Goal: Task Accomplishment & Management: Use online tool/utility

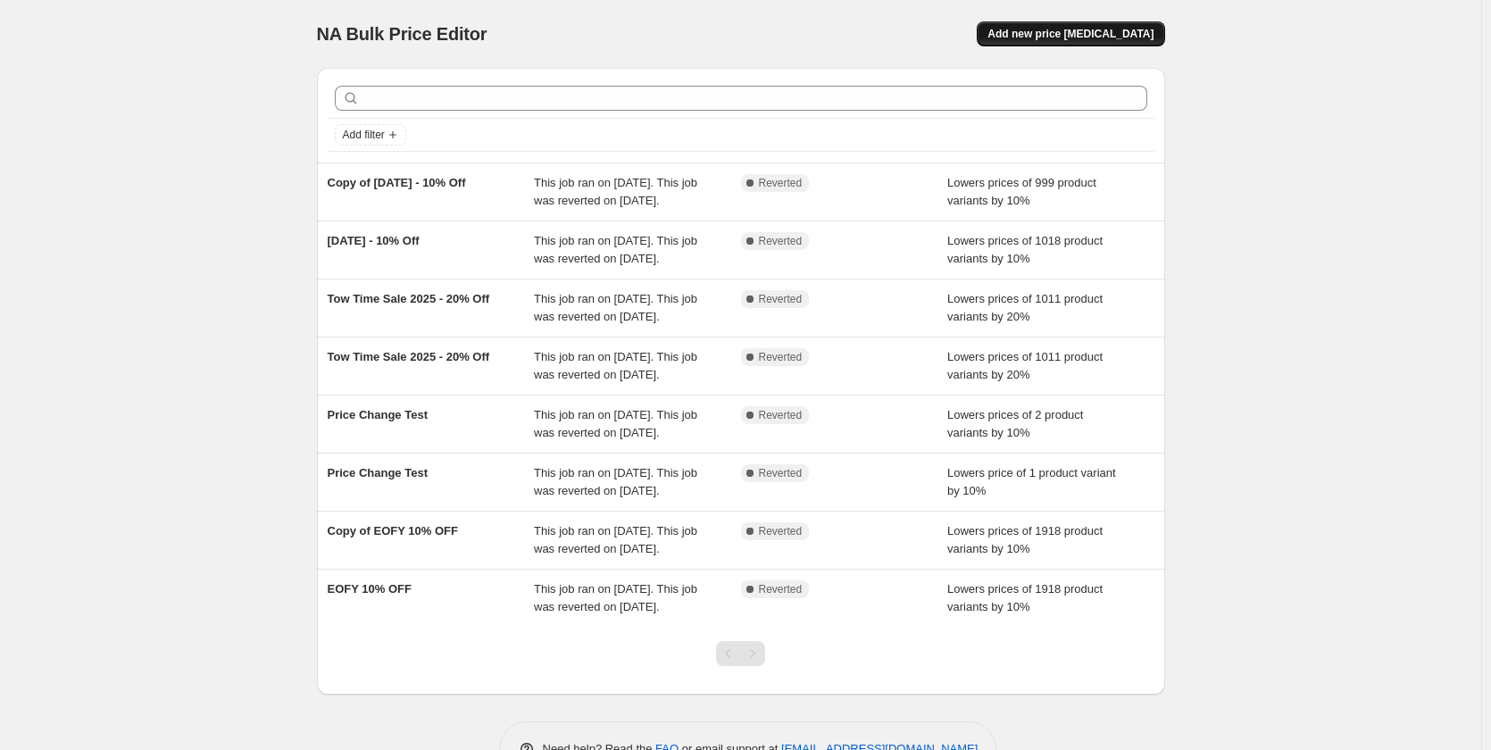
click at [1101, 37] on span "Add new price [MEDICAL_DATA]" at bounding box center [1070, 34] width 166 height 14
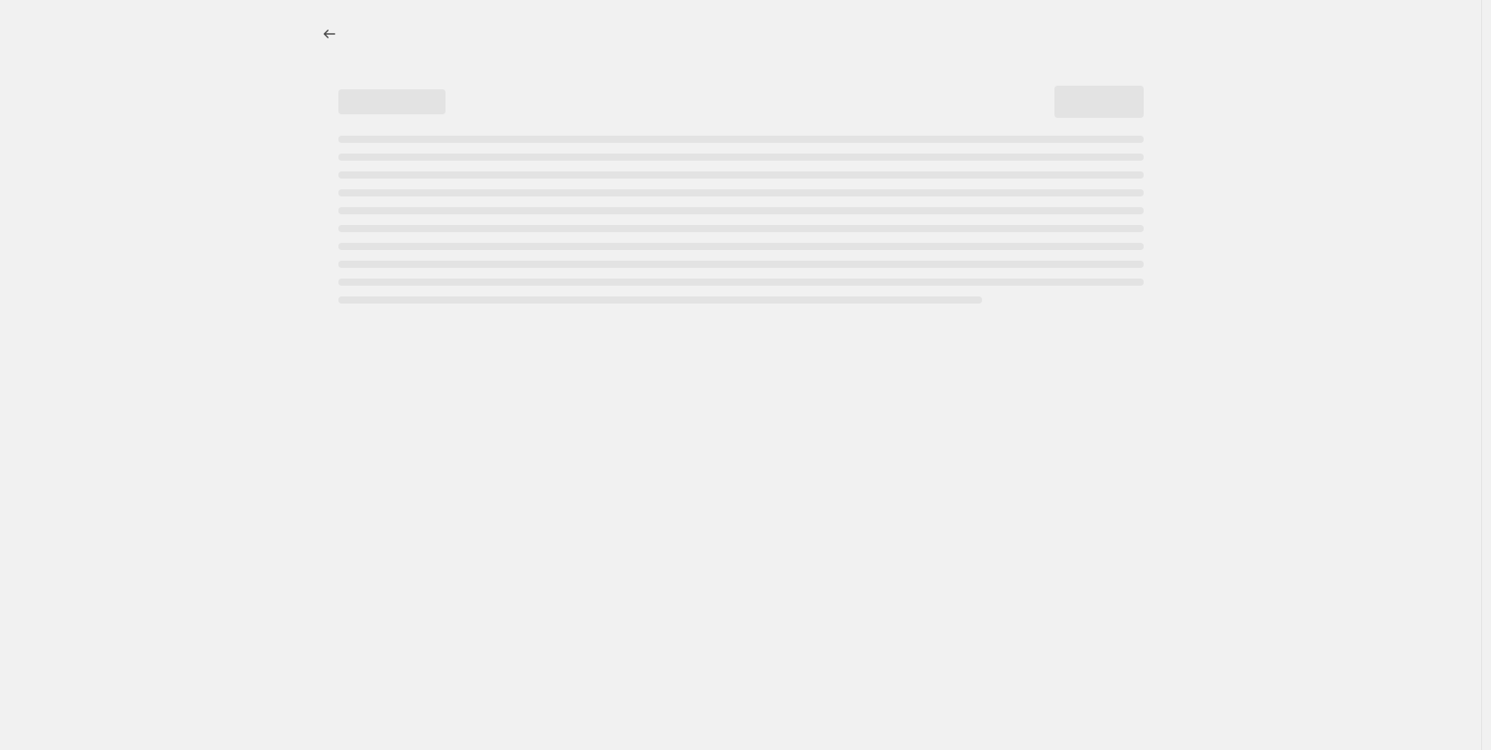
select select "percentage"
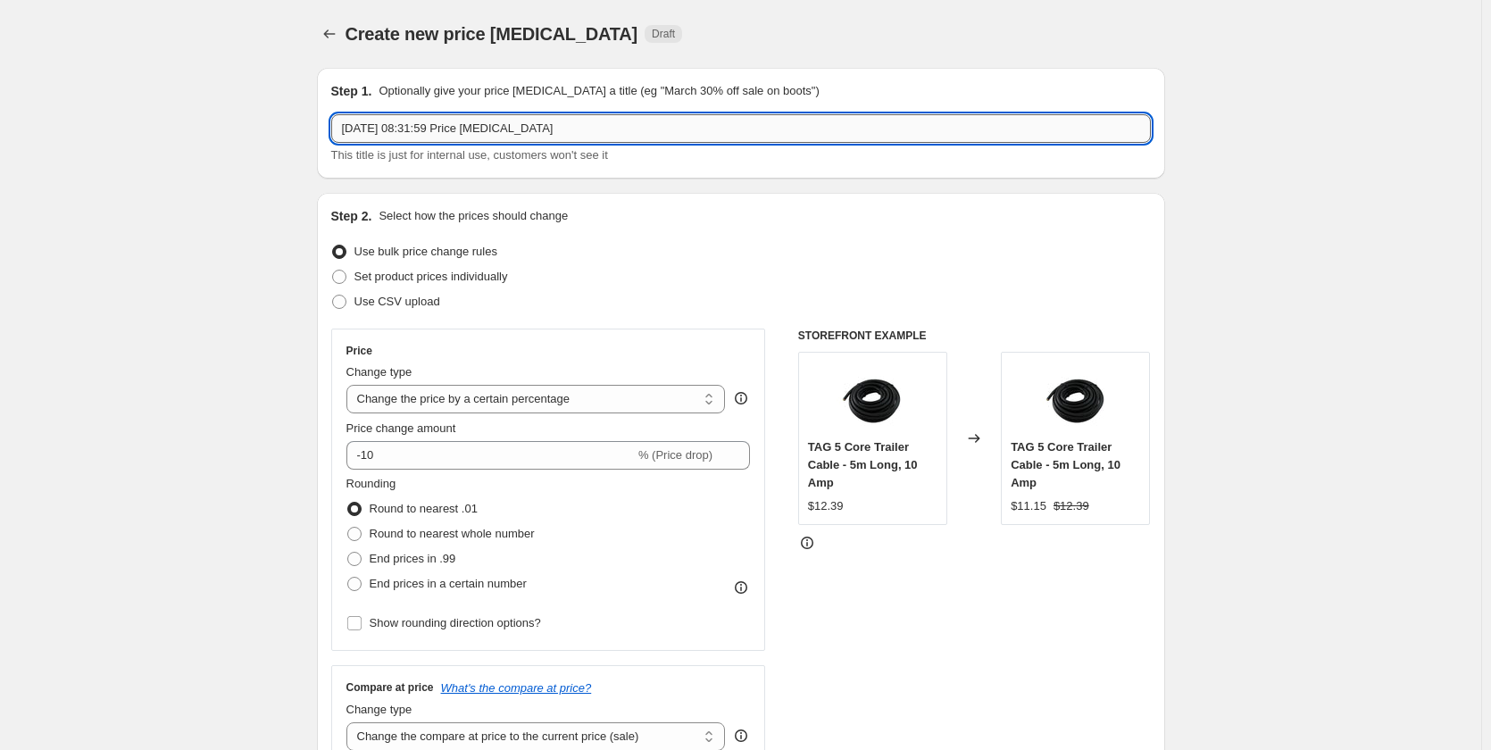
click at [423, 131] on input "[DATE] 08:31:59 Price [MEDICAL_DATA]" at bounding box center [740, 128] width 819 height 29
type input "[DATE] - Brink 30% Off"
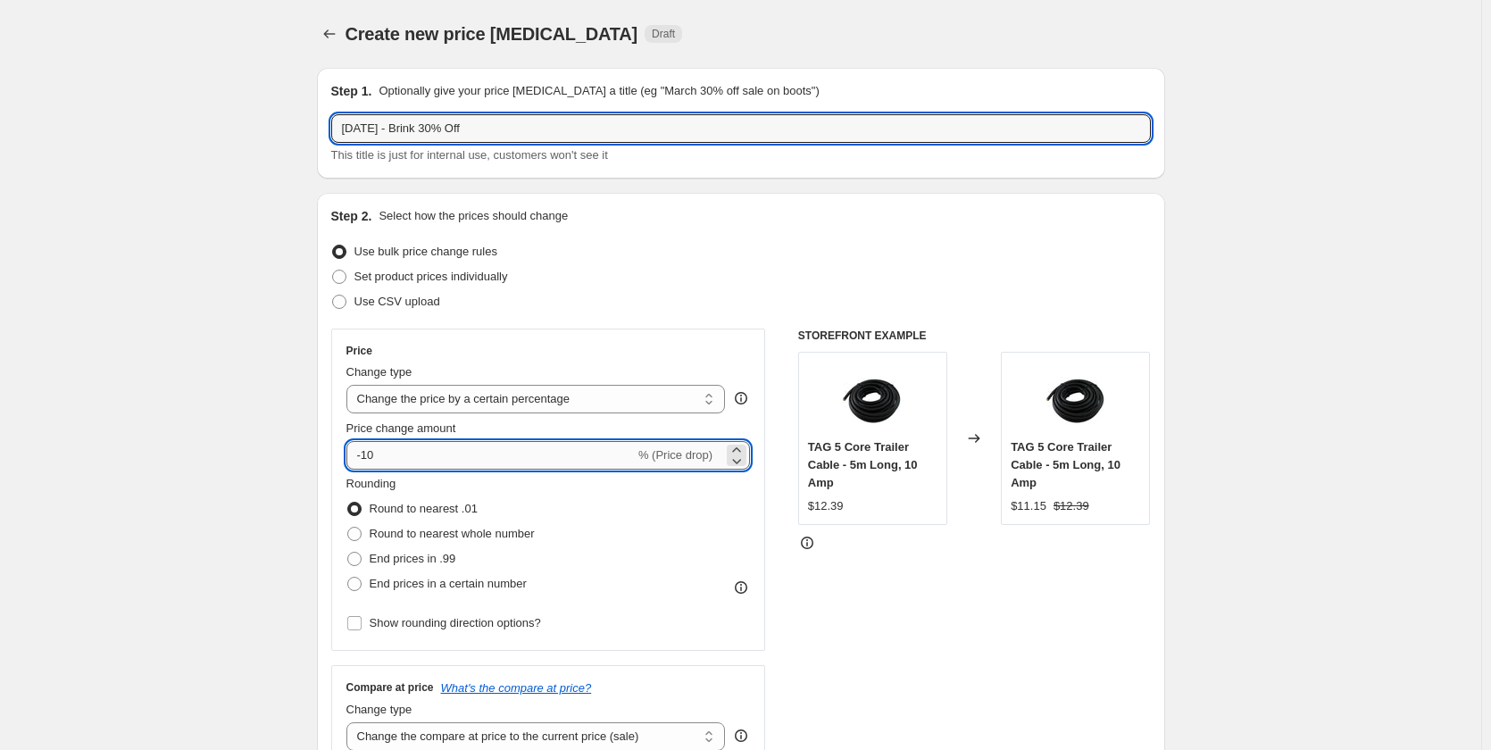
click at [384, 467] on input "-10" at bounding box center [490, 455] width 288 height 29
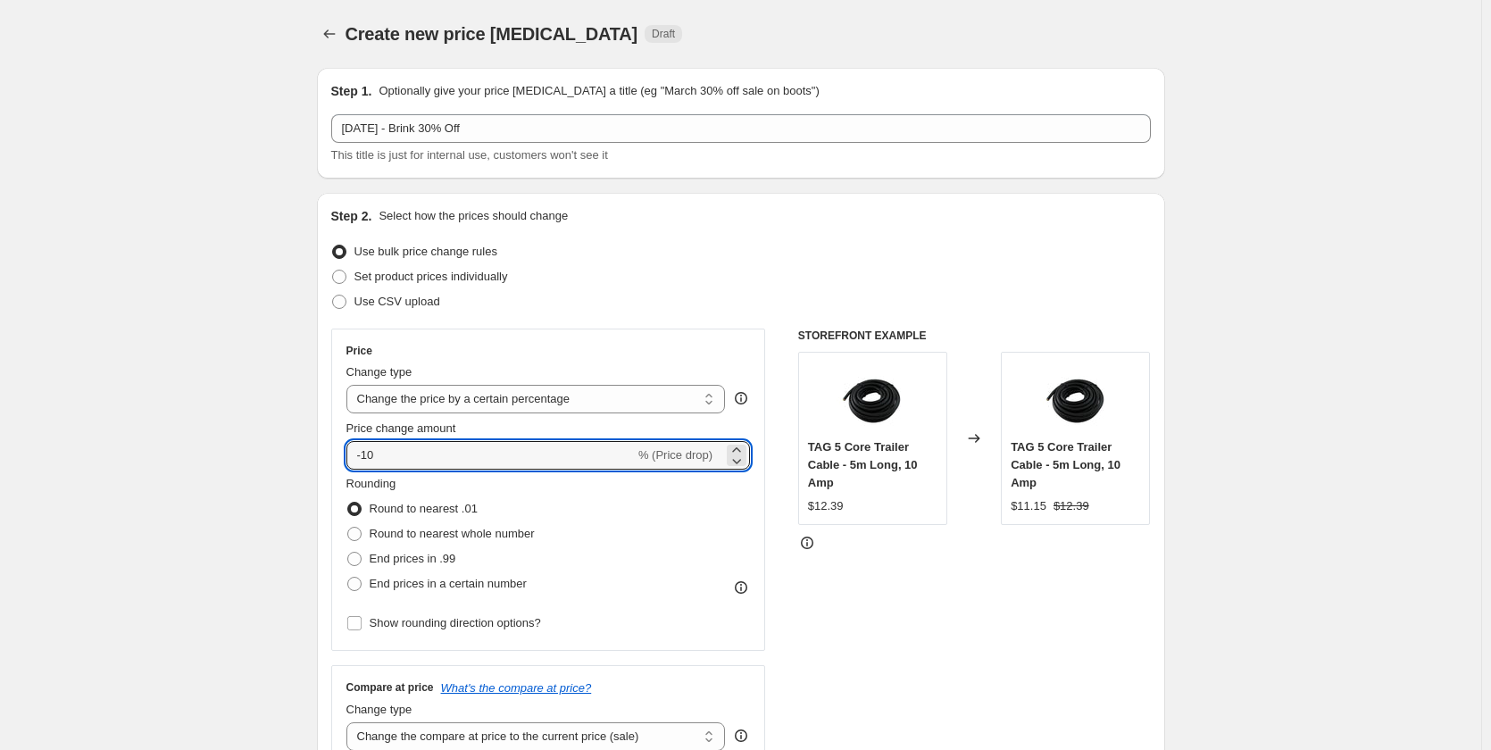
type input "-1"
type input "-30"
click at [358, 561] on span at bounding box center [354, 559] width 14 height 14
click at [348, 552] on input "End prices in .99" at bounding box center [347, 552] width 1 height 1
radio input "true"
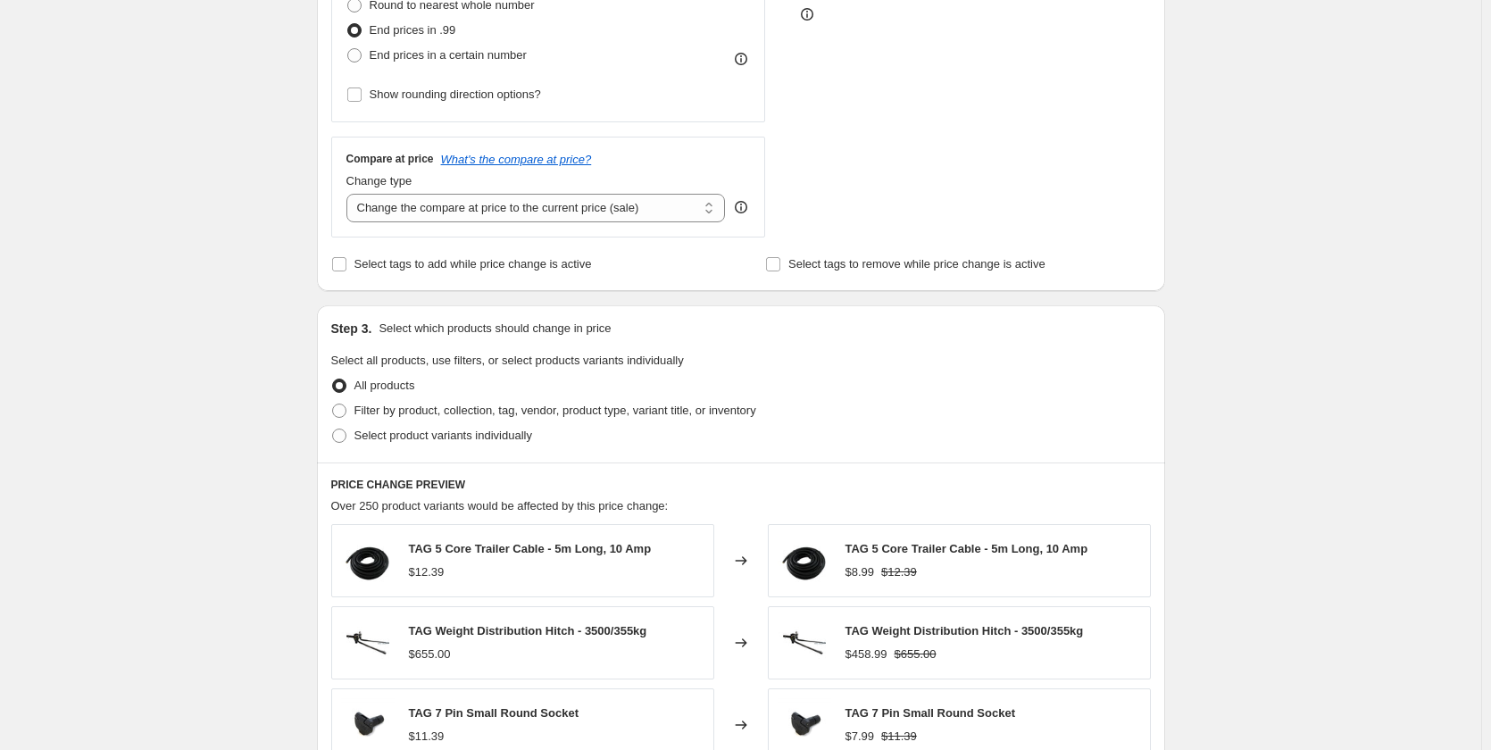
scroll to position [536, 0]
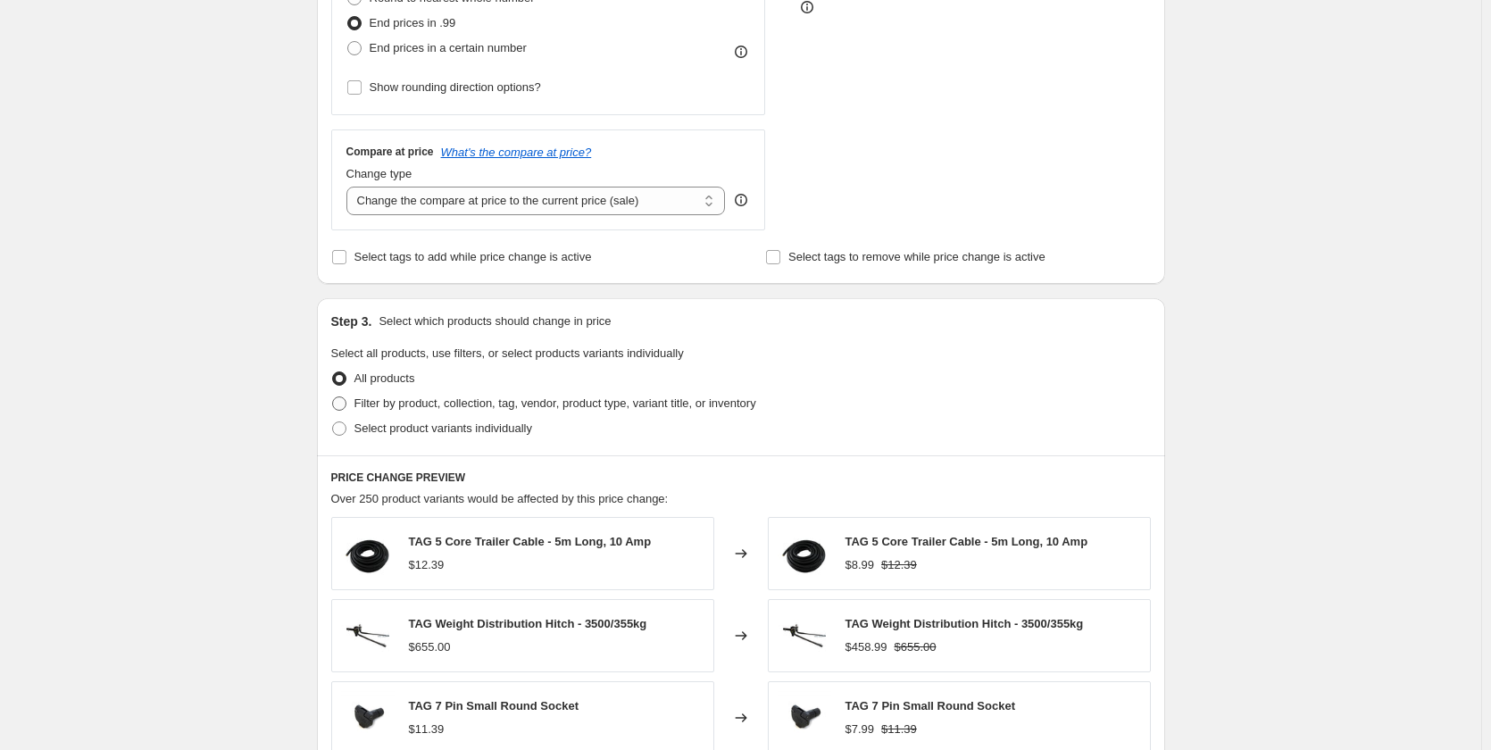
click at [343, 404] on span at bounding box center [339, 403] width 14 height 14
click at [333, 397] on input "Filter by product, collection, tag, vendor, product type, variant title, or inv…" at bounding box center [332, 396] width 1 height 1
radio input "true"
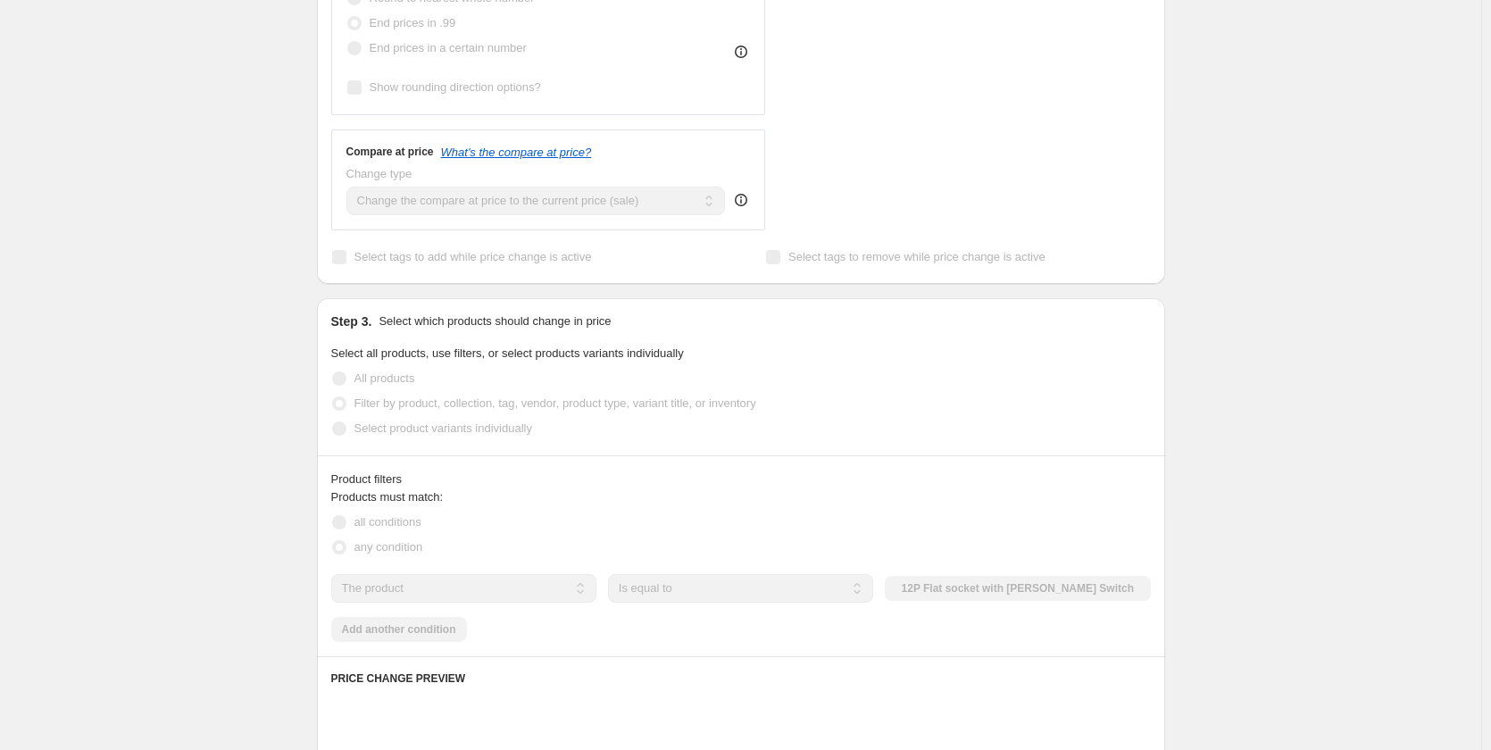
scroll to position [714, 0]
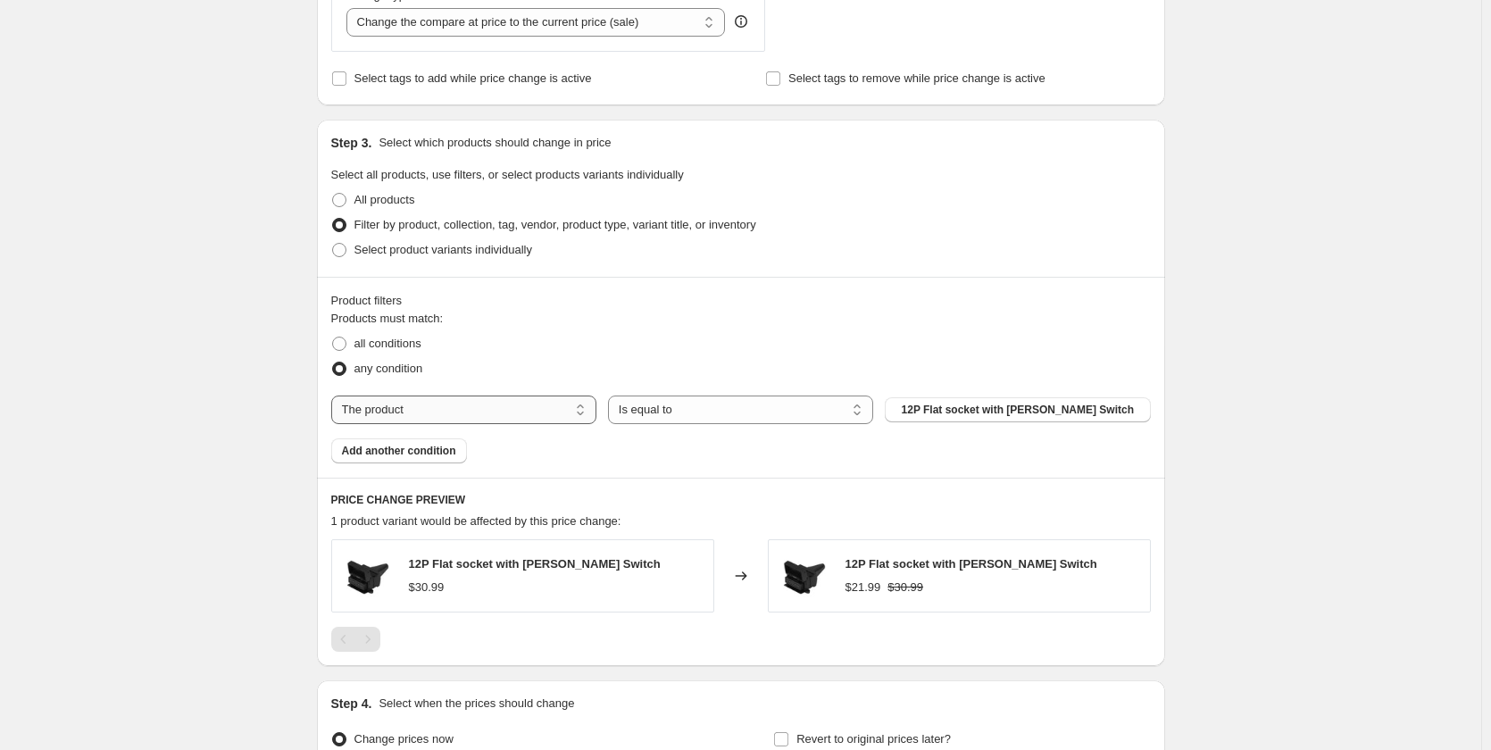
click at [422, 411] on select "The product The product's collection The product's tag The product's vendor The…" at bounding box center [463, 409] width 265 height 29
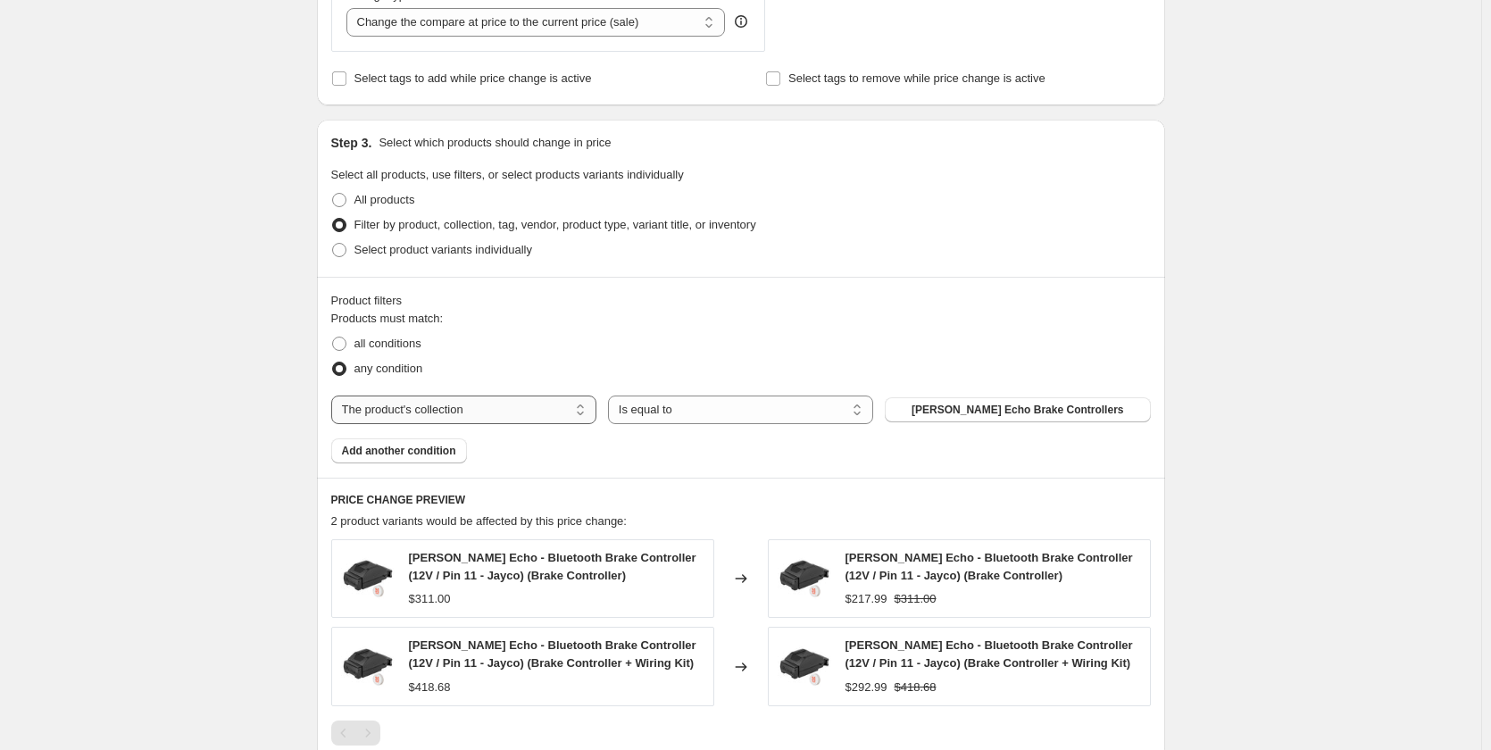
click at [498, 396] on select "The product The product's collection The product's tag The product's vendor The…" at bounding box center [463, 409] width 265 height 29
select select "vendor"
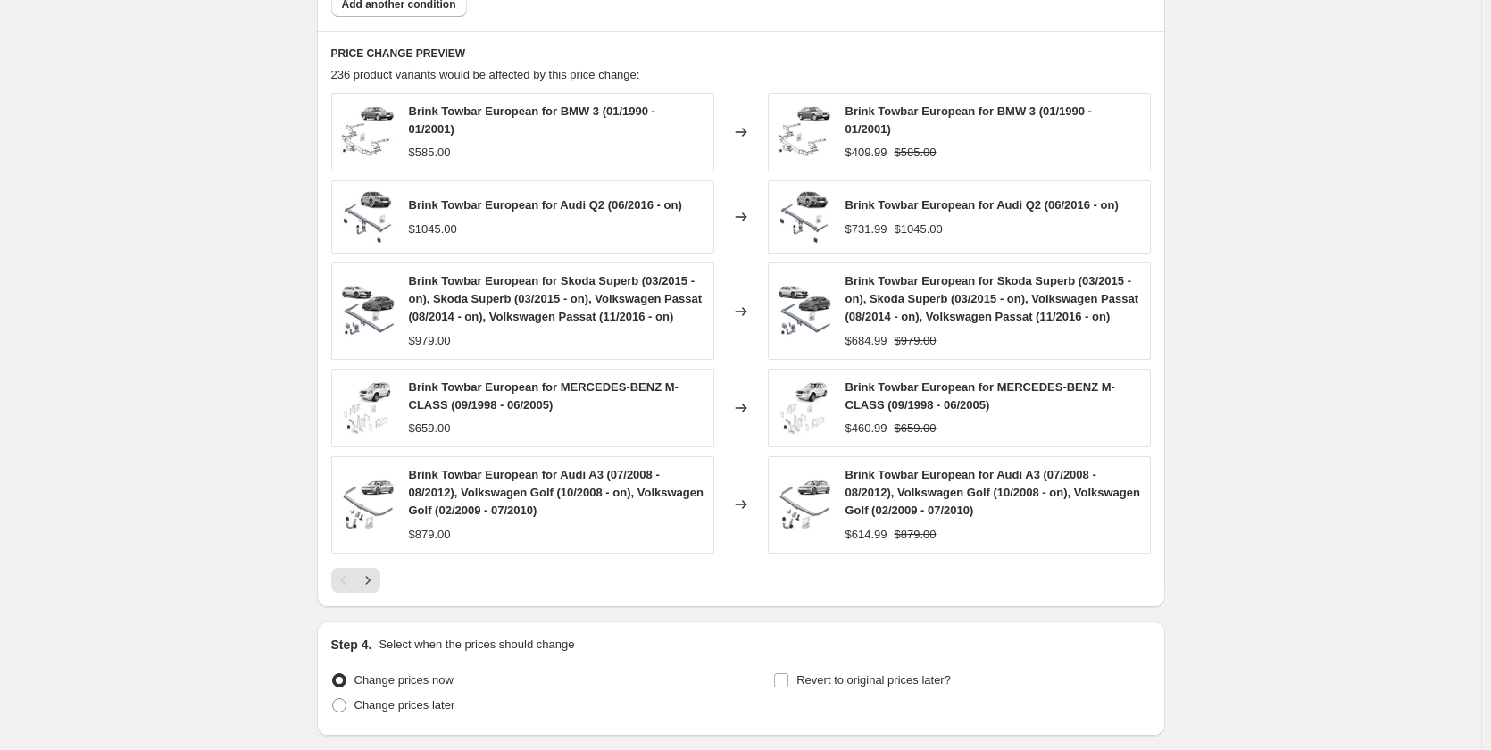
scroll to position [1295, 0]
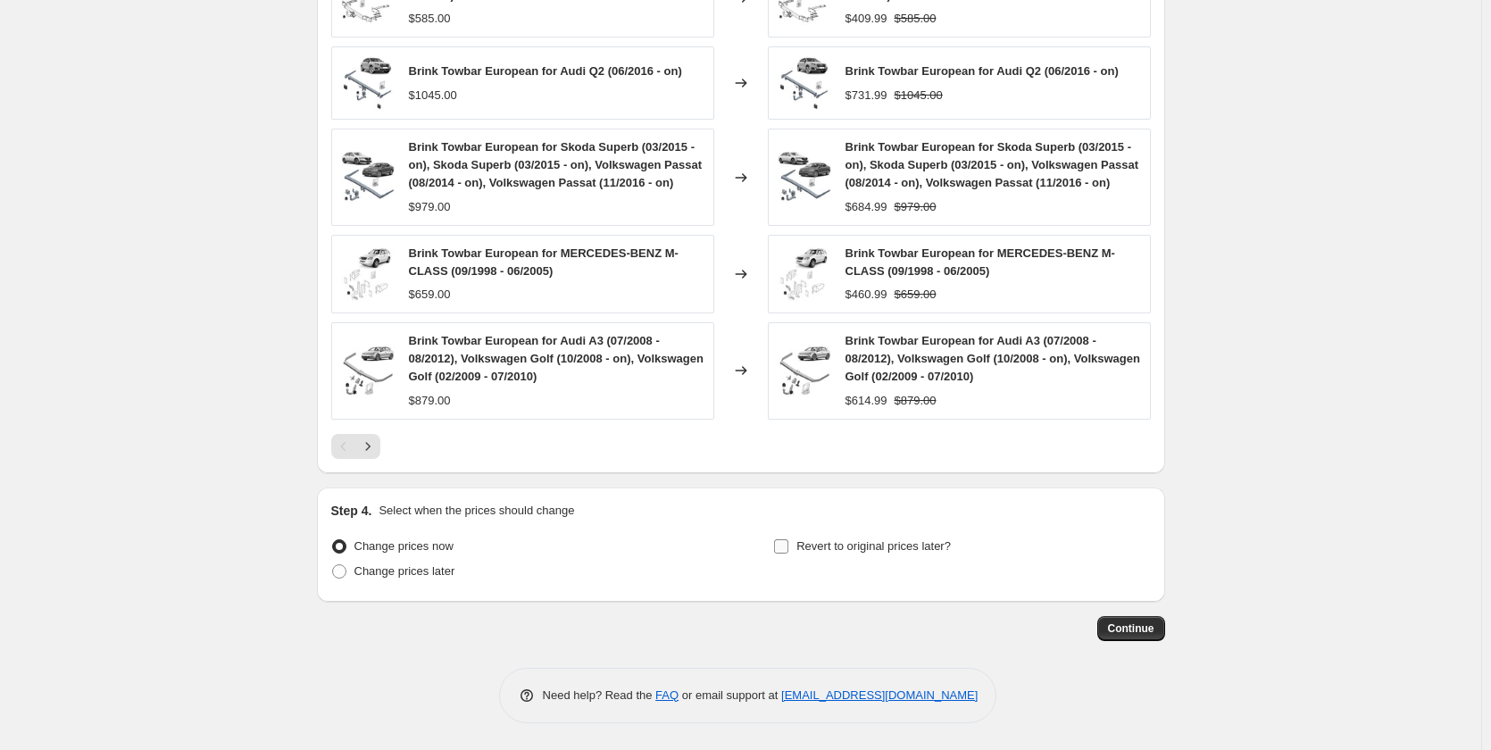
click at [779, 541] on input "Revert to original prices later?" at bounding box center [781, 546] width 14 height 14
checkbox input "true"
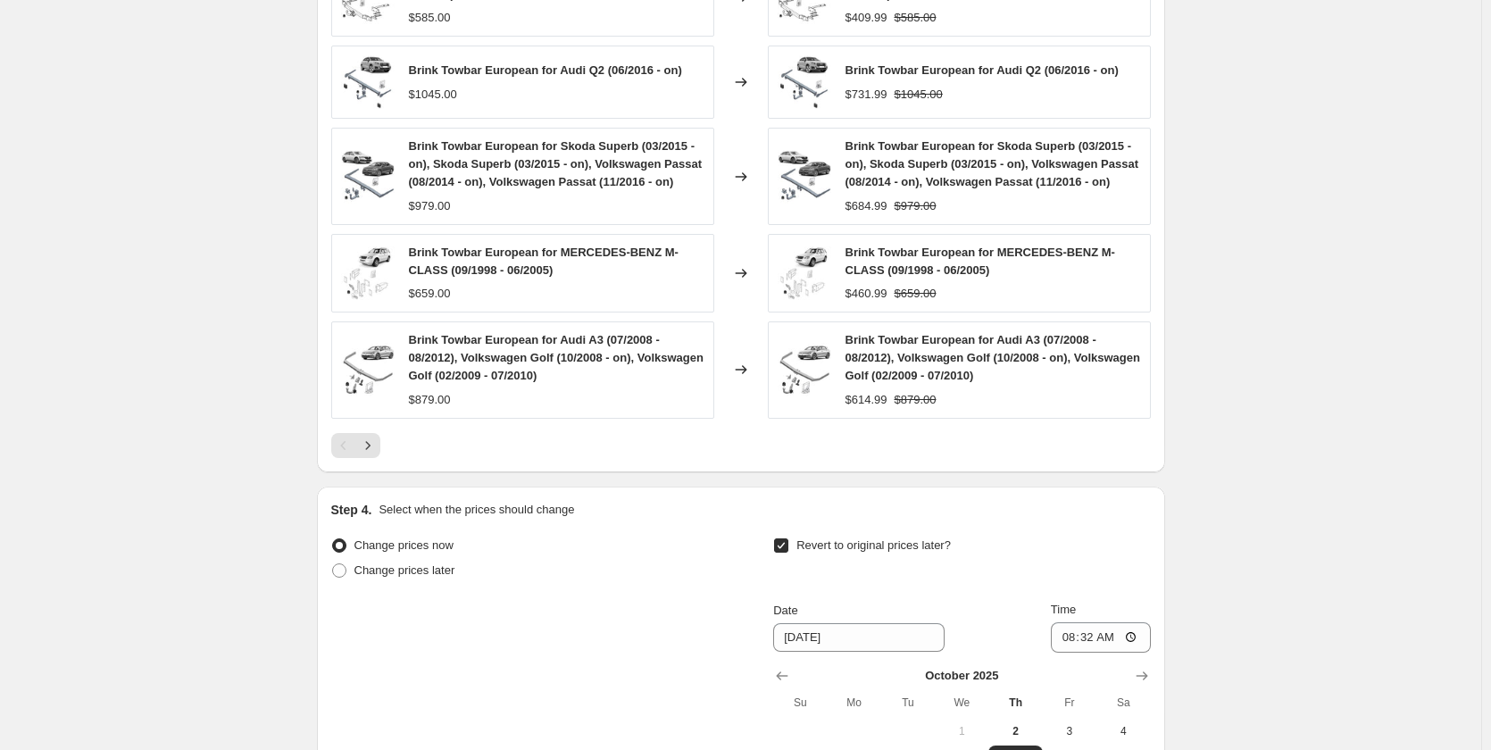
scroll to position [1600, 0]
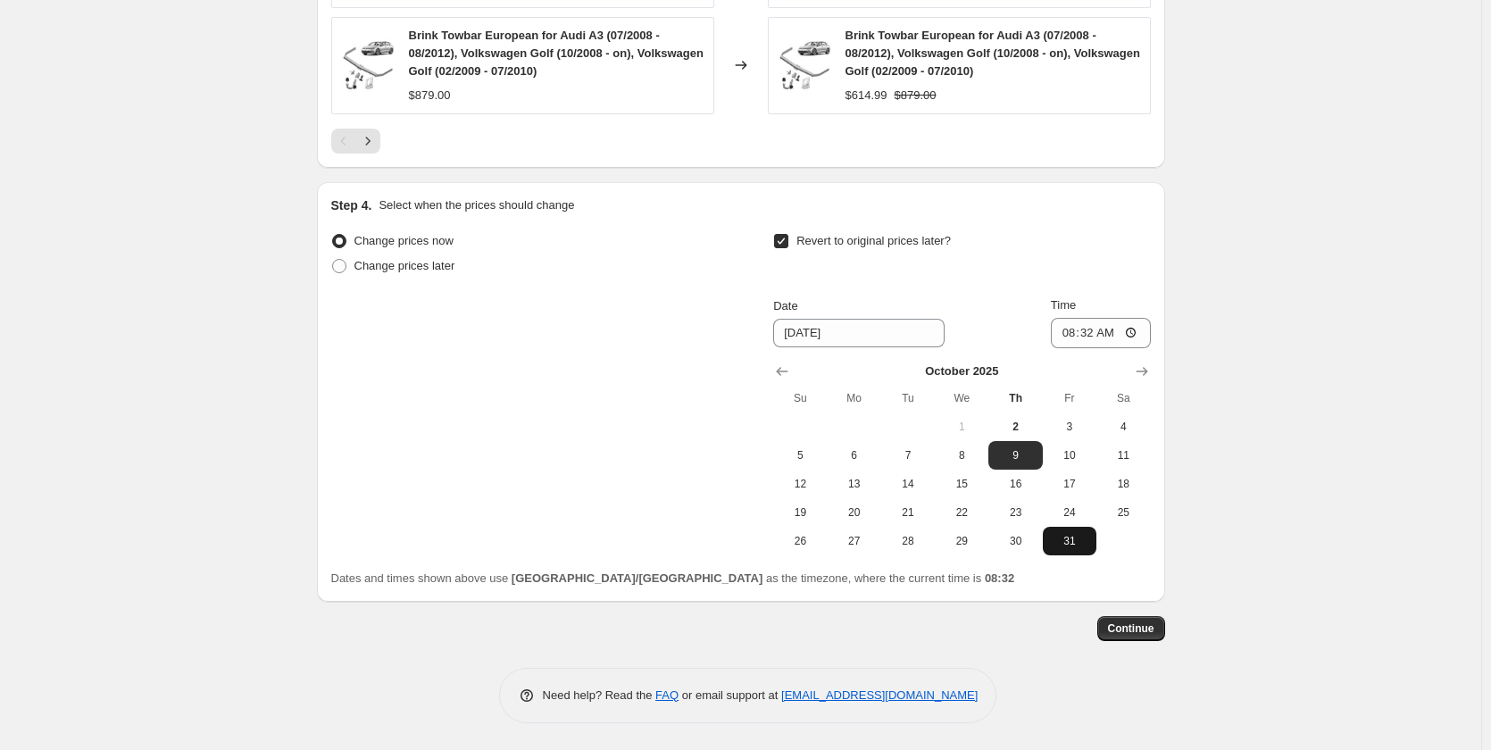
drag, startPoint x: 1056, startPoint y: 546, endPoint x: 1071, endPoint y: 537, distance: 17.6
click at [1071, 537] on span "31" at bounding box center [1069, 541] width 39 height 14
click at [1071, 538] on span "31" at bounding box center [1069, 541] width 39 height 14
click at [1147, 377] on icon "Show next month, November 2025" at bounding box center [1142, 371] width 18 height 18
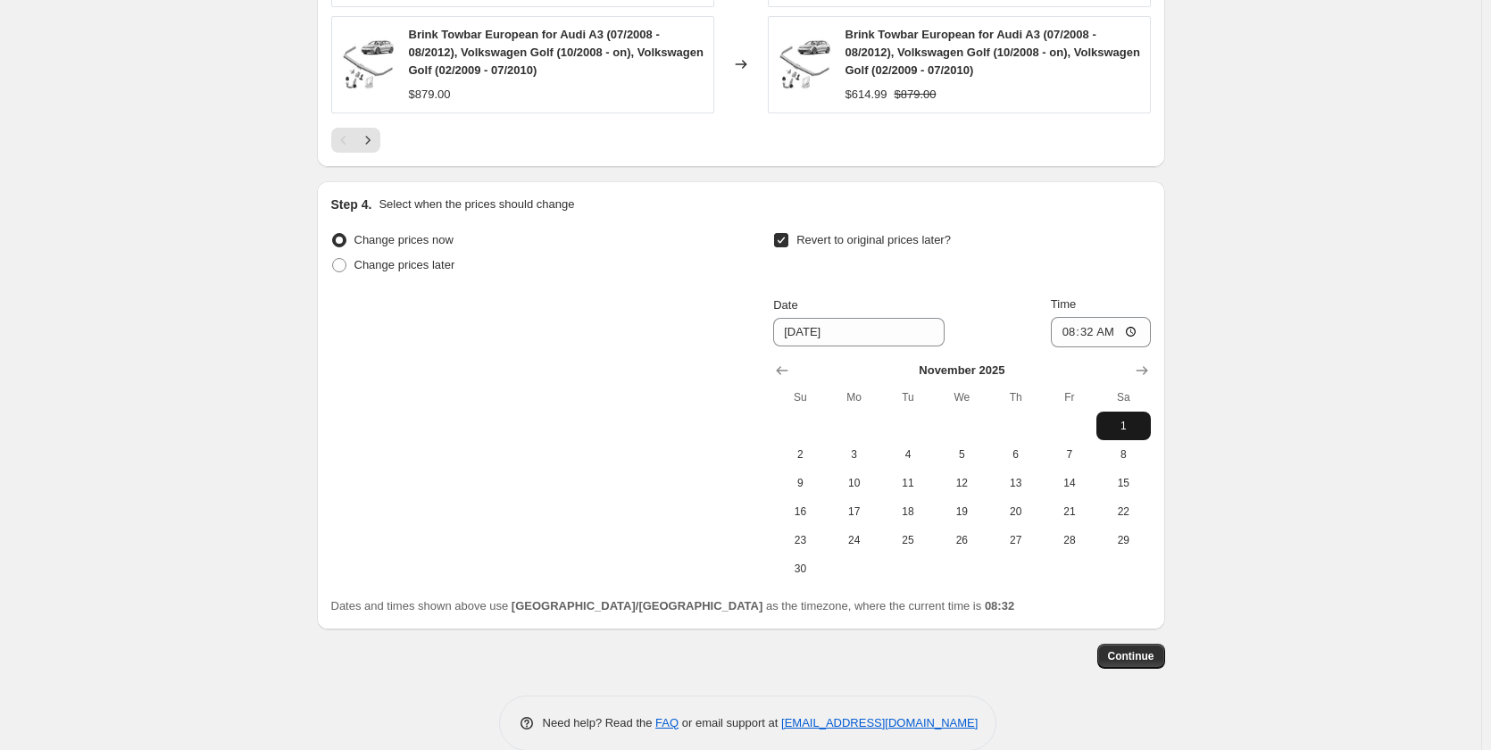
click at [1124, 417] on button "1" at bounding box center [1123, 425] width 54 height 29
type input "[DATE]"
click at [1067, 333] on input "08:32" at bounding box center [1101, 332] width 100 height 30
type input "08:00"
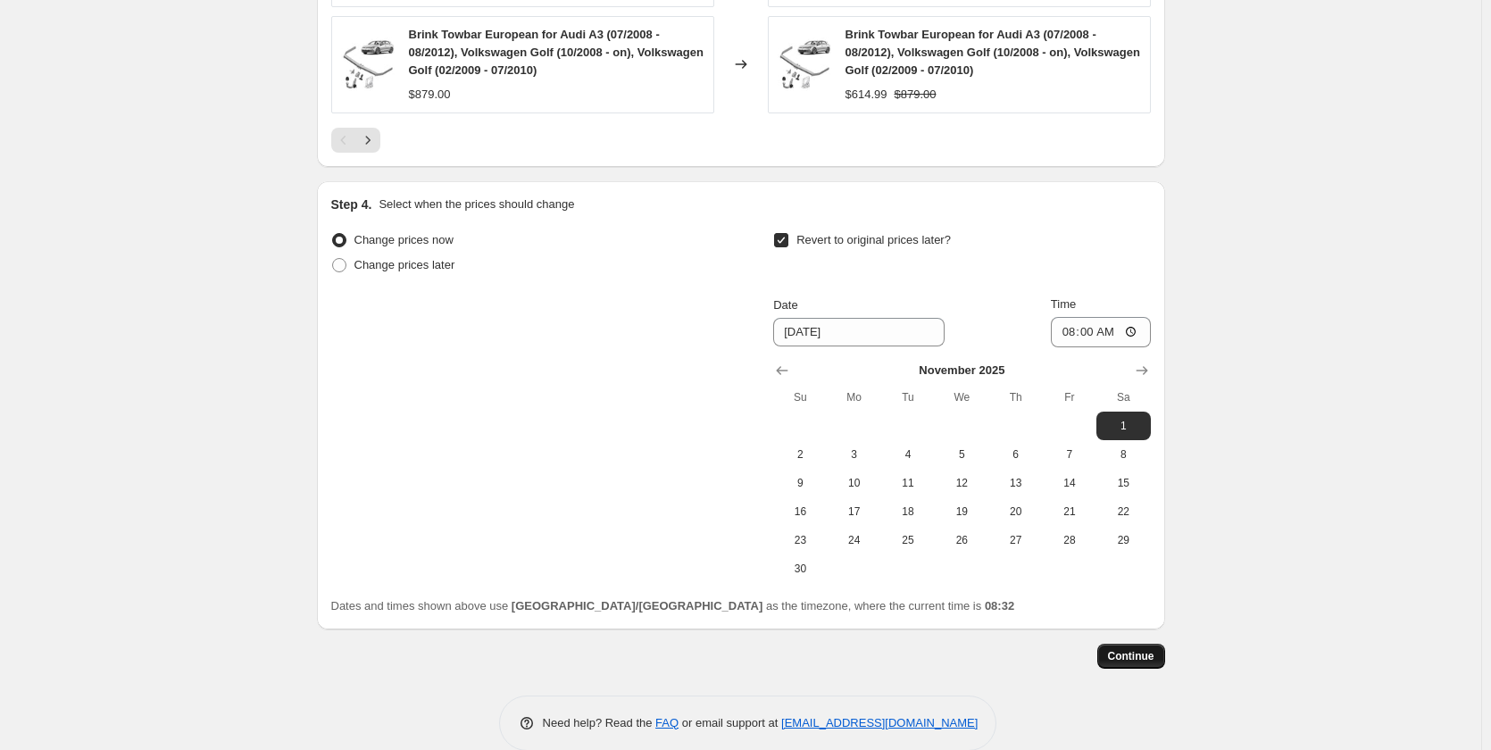
click at [1124, 660] on span "Continue" at bounding box center [1131, 656] width 46 height 14
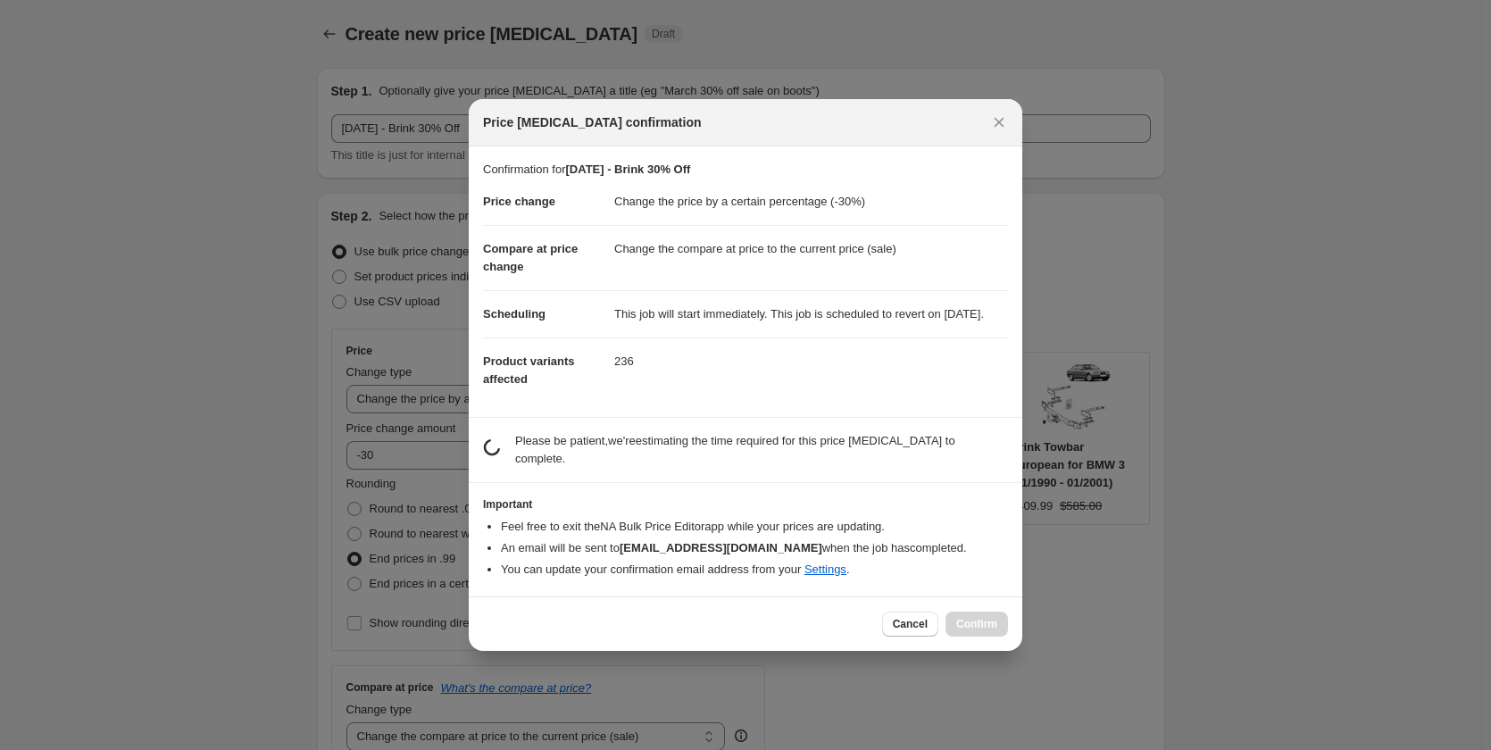
scroll to position [0, 0]
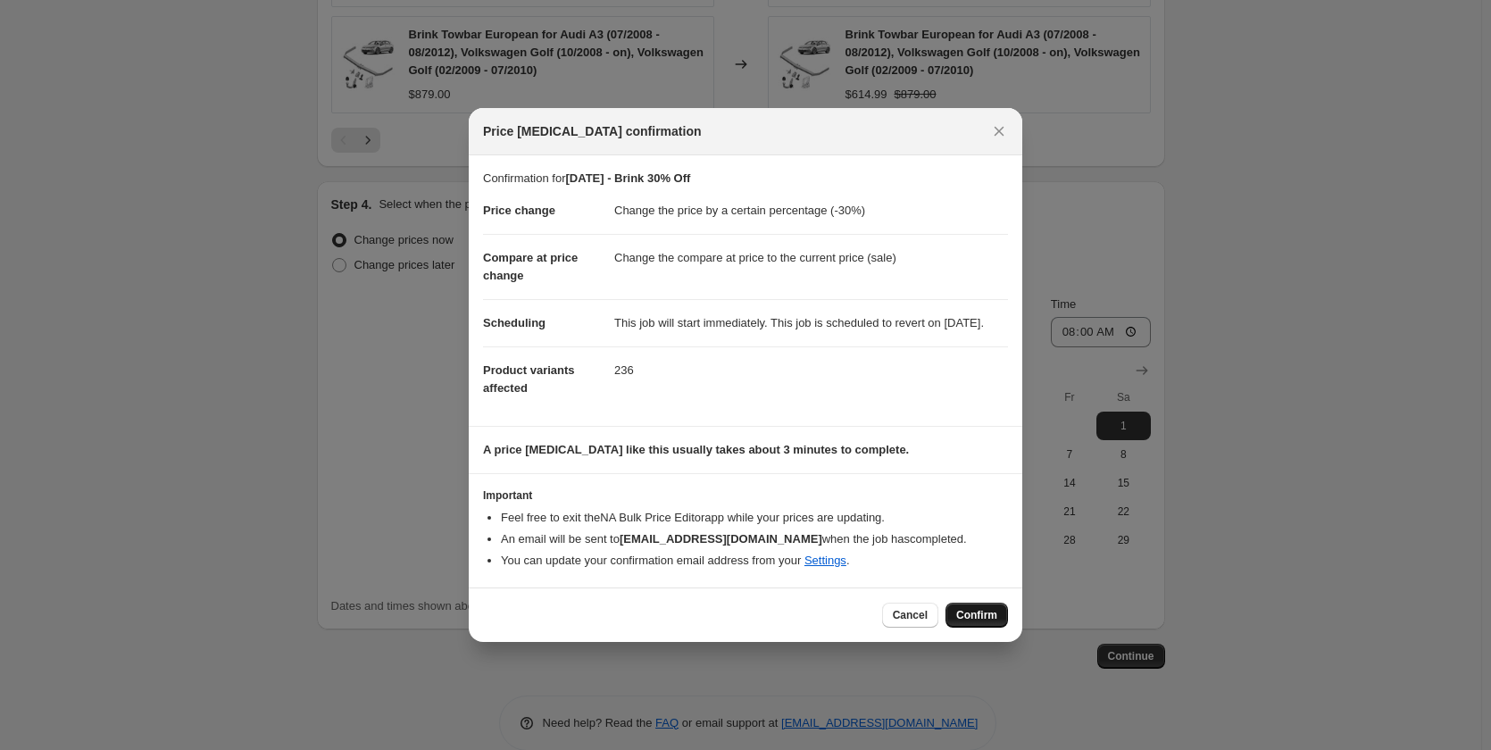
click at [998, 625] on button "Confirm" at bounding box center [976, 614] width 62 height 25
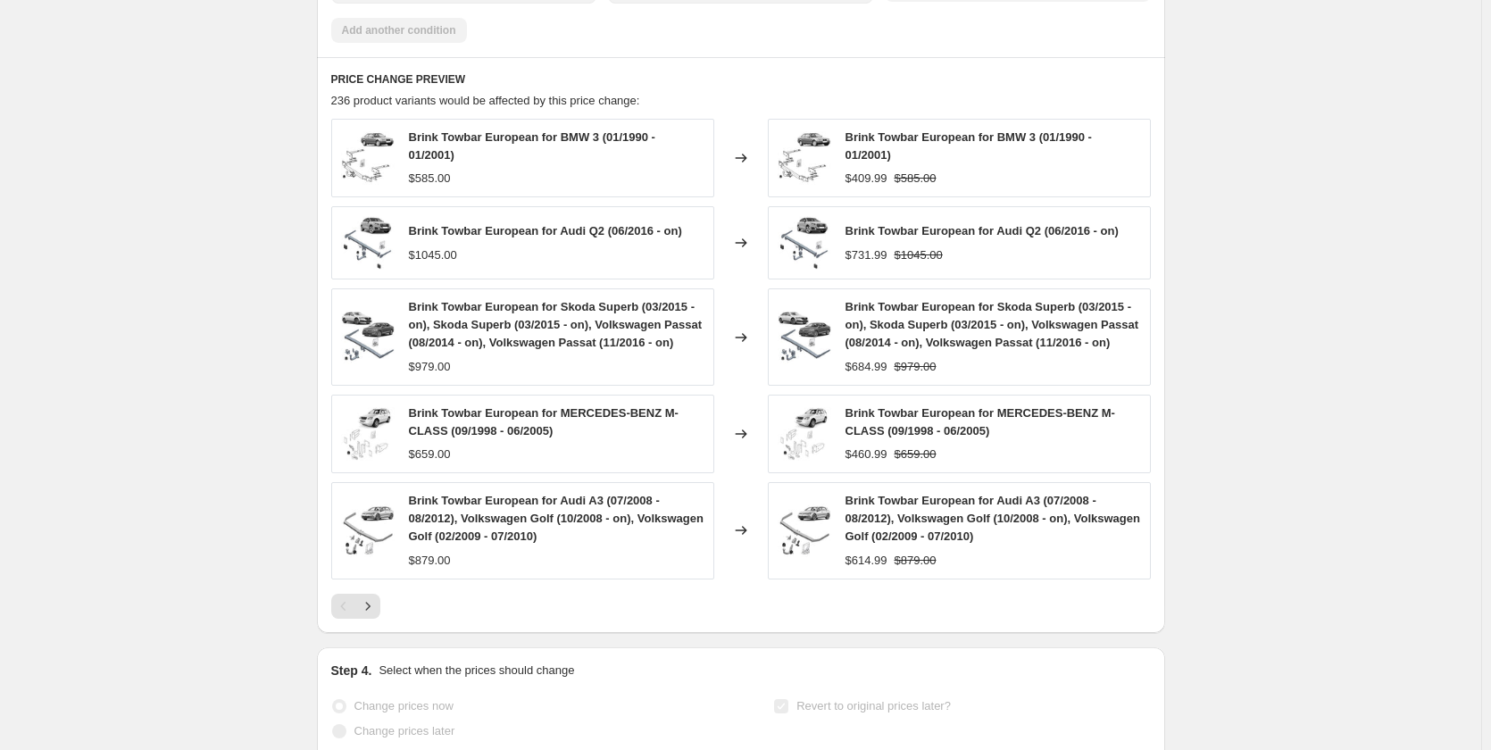
scroll to position [933, 0]
